Goal: Navigation & Orientation: Go to known website

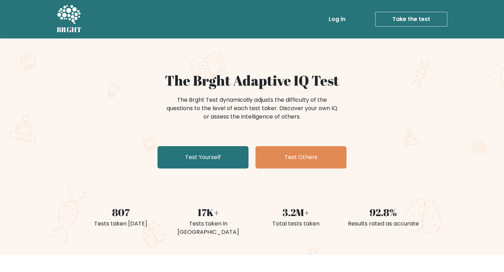
click at [76, 19] on icon at bounding box center [68, 14] width 23 height 19
